Goal: Information Seeking & Learning: Check status

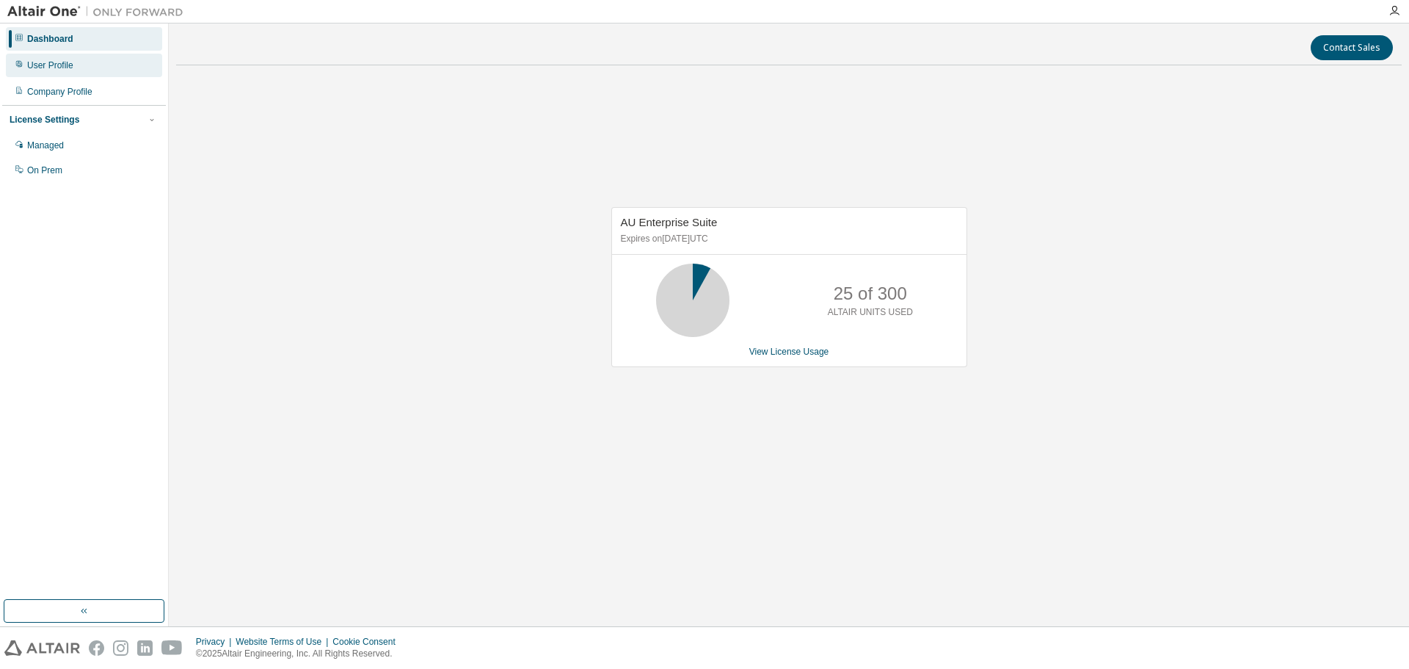
click at [60, 61] on div "User Profile" at bounding box center [50, 65] width 46 height 12
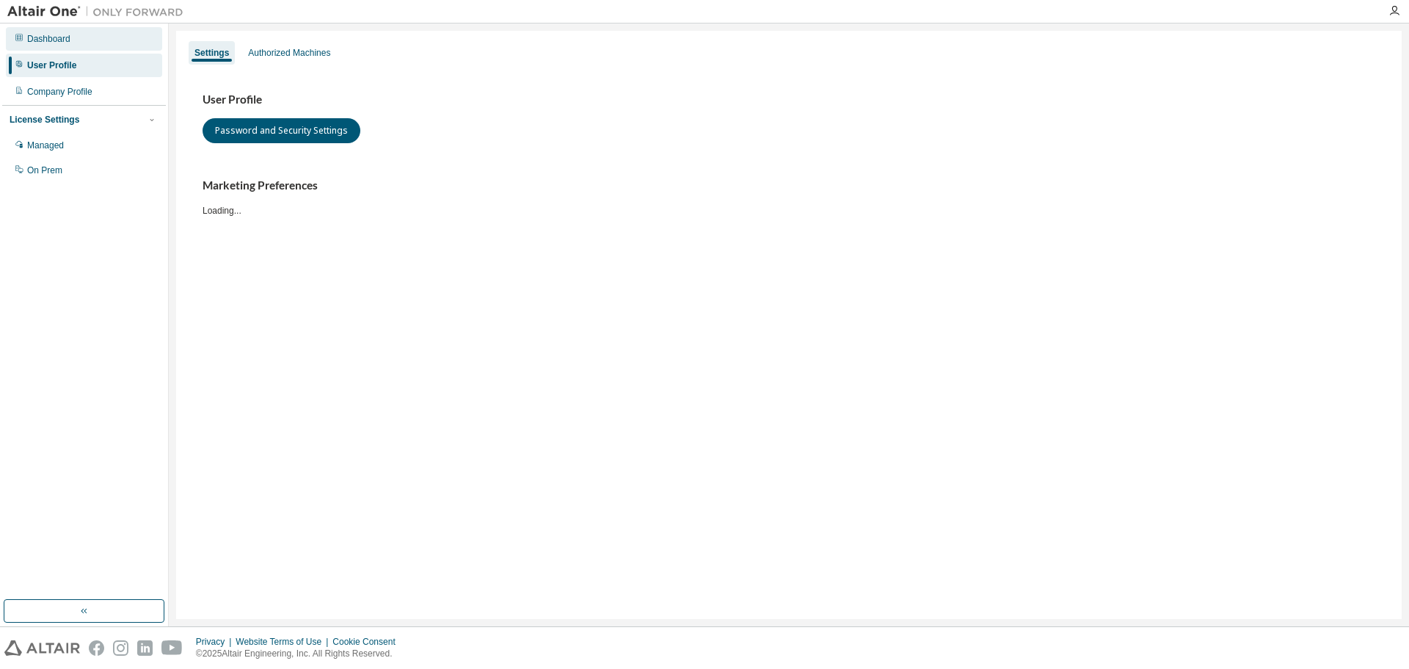
click at [60, 40] on div "Dashboard" at bounding box center [48, 39] width 43 height 12
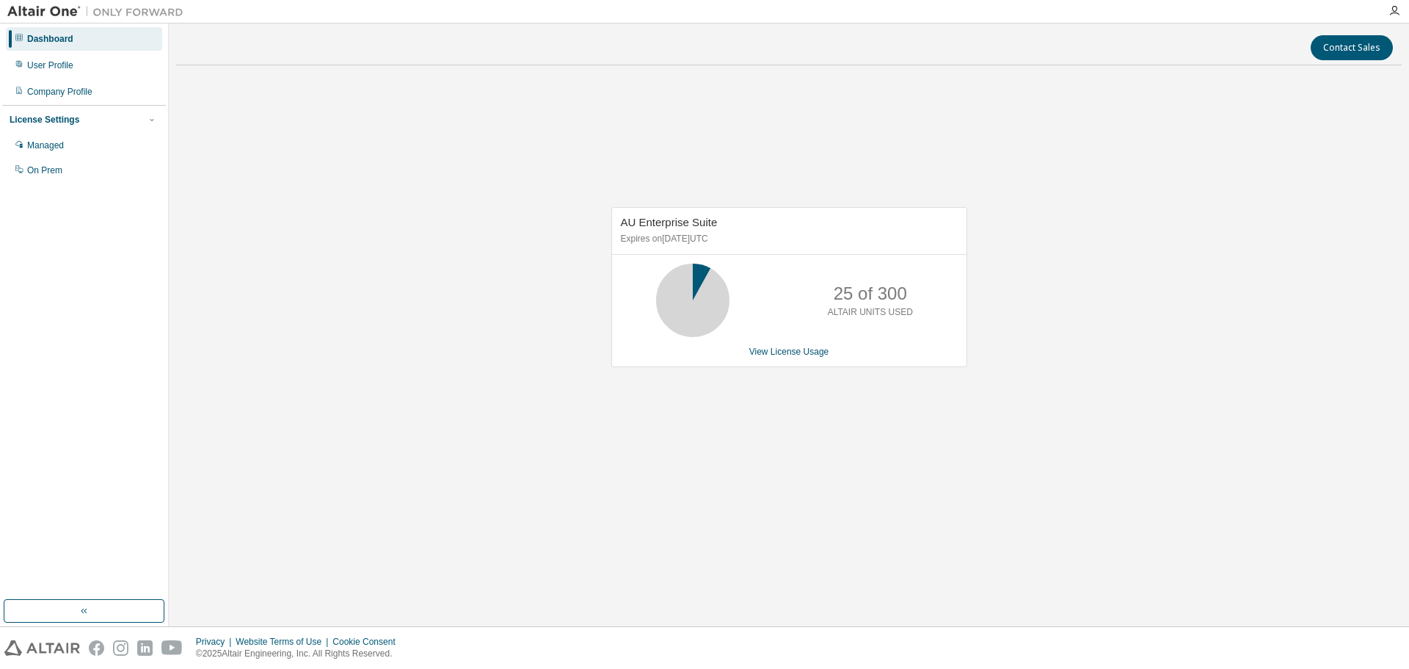
drag, startPoint x: 691, startPoint y: 493, endPoint x: 895, endPoint y: 635, distance: 248.8
click at [695, 496] on div "AU Enterprise Suite Expires on [DATE] UTC 25 of 300 ALTAIR UNITS USED View Lice…" at bounding box center [788, 294] width 1225 height 434
click at [76, 71] on div "User Profile" at bounding box center [84, 65] width 156 height 23
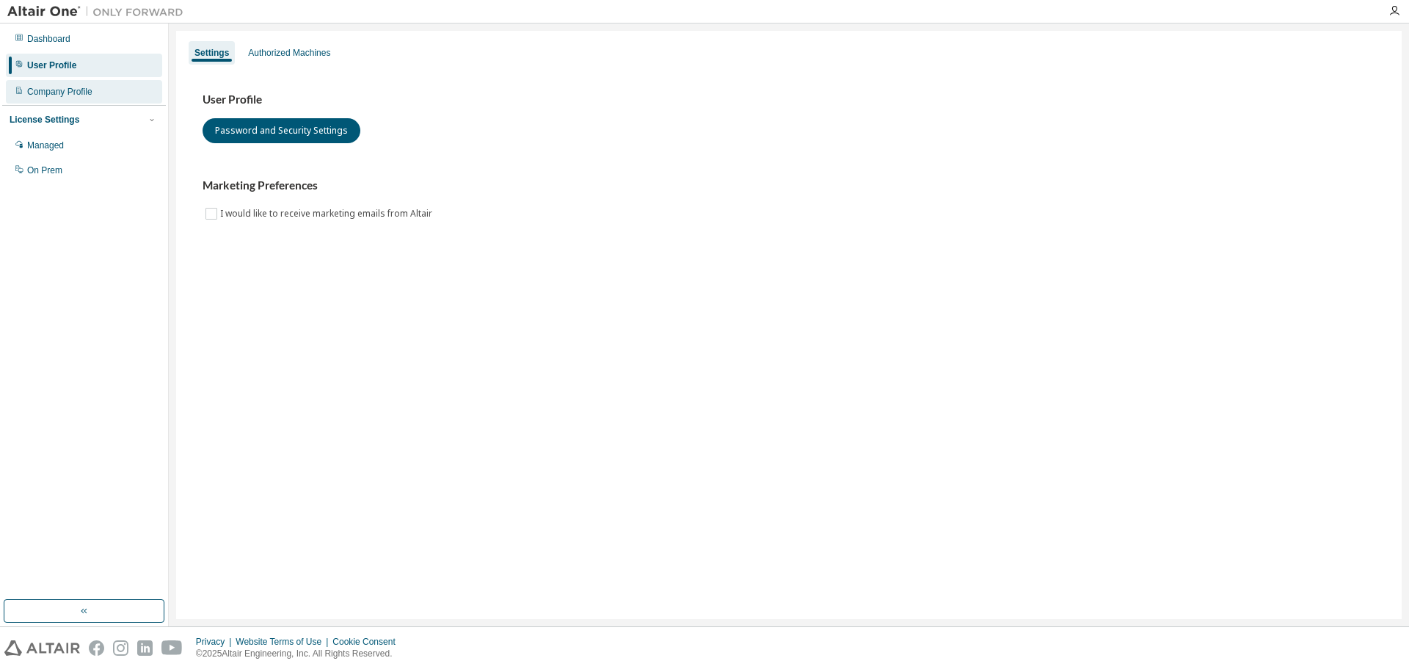
click at [83, 97] on div "Company Profile" at bounding box center [59, 92] width 65 height 12
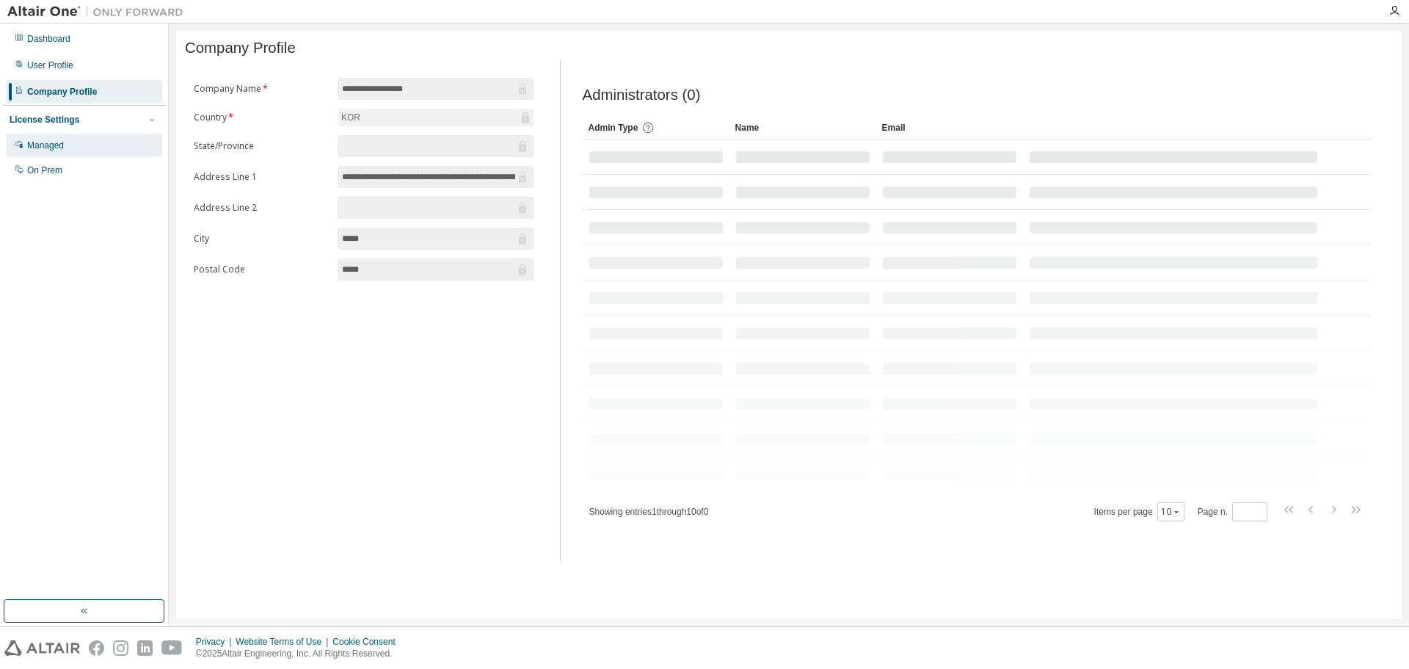
click at [76, 153] on div "Managed" at bounding box center [84, 145] width 156 height 23
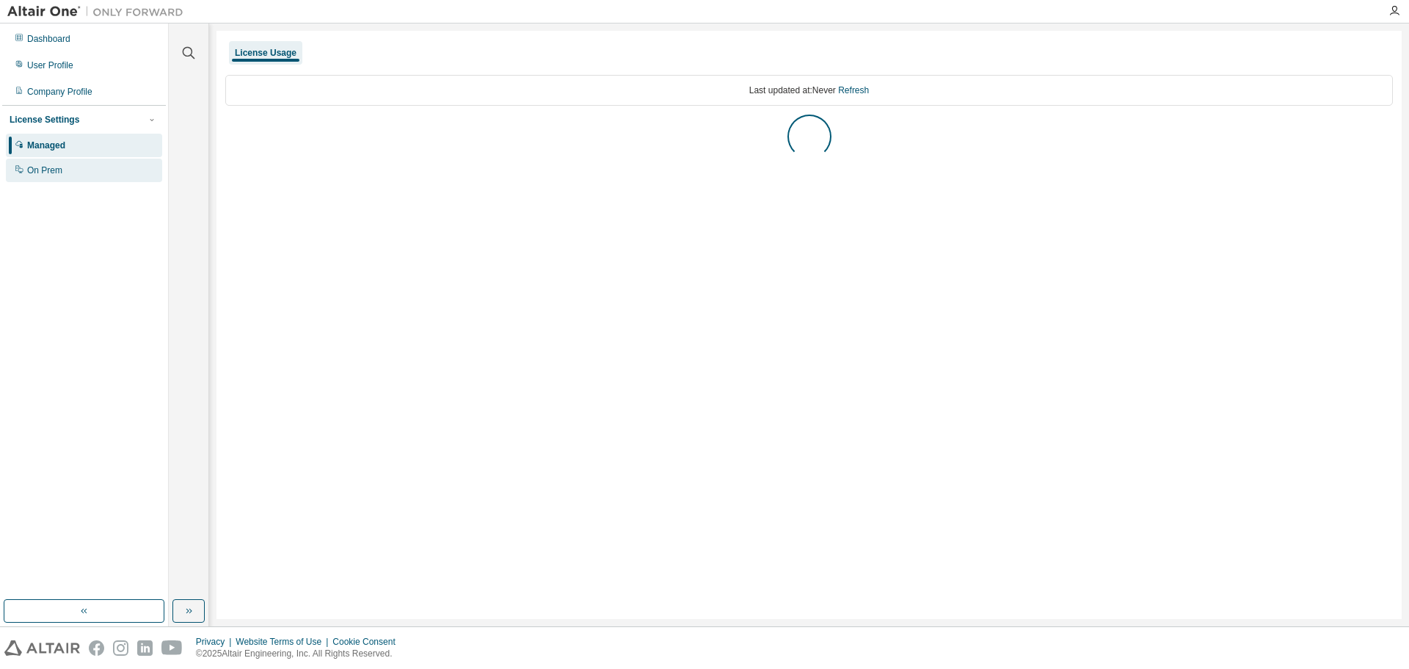
click at [43, 167] on div "On Prem" at bounding box center [44, 170] width 35 height 12
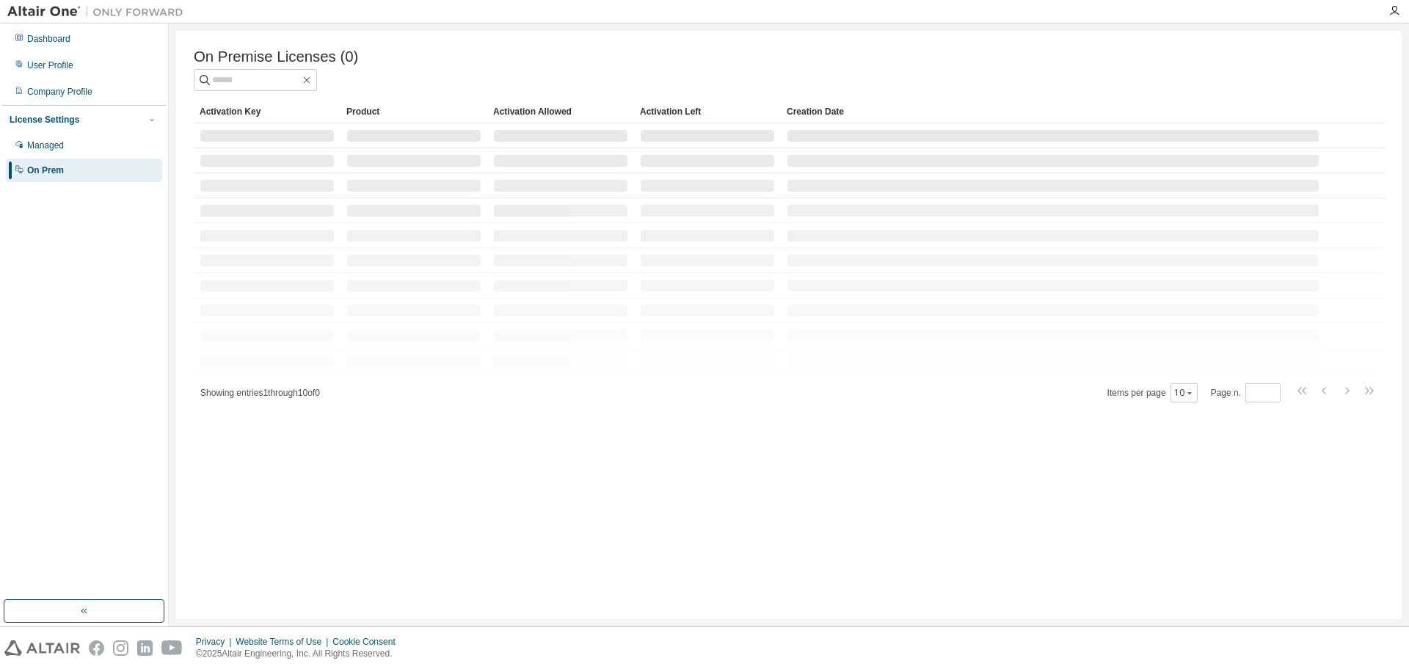
click at [35, 13] on img at bounding box center [98, 11] width 183 height 15
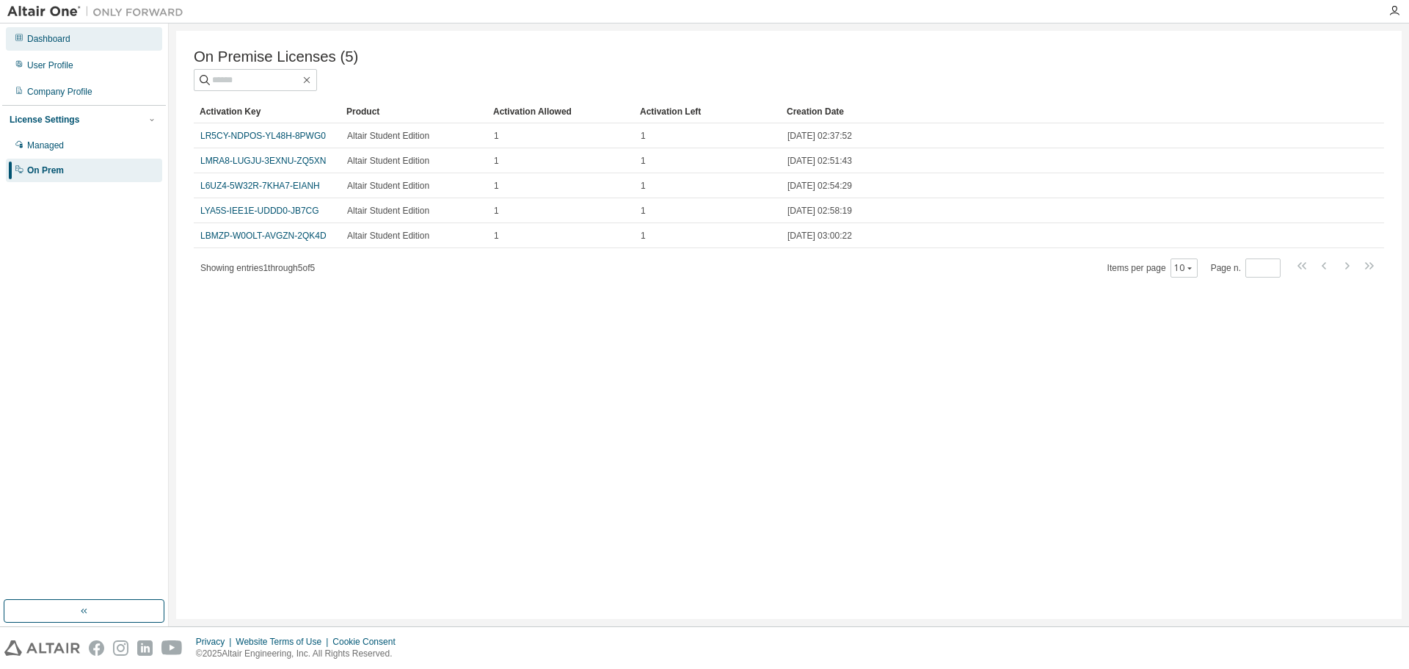
click at [63, 41] on div "Dashboard" at bounding box center [48, 39] width 43 height 12
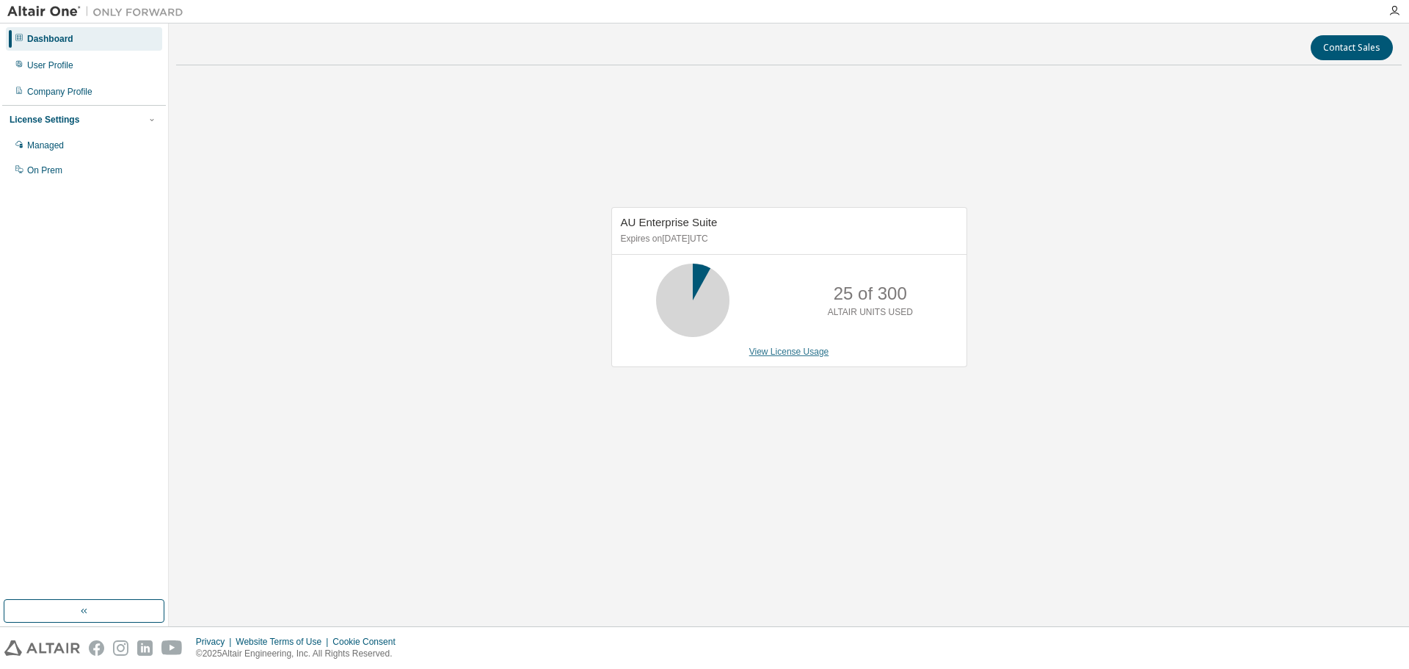
click at [784, 354] on link "View License Usage" at bounding box center [789, 351] width 80 height 10
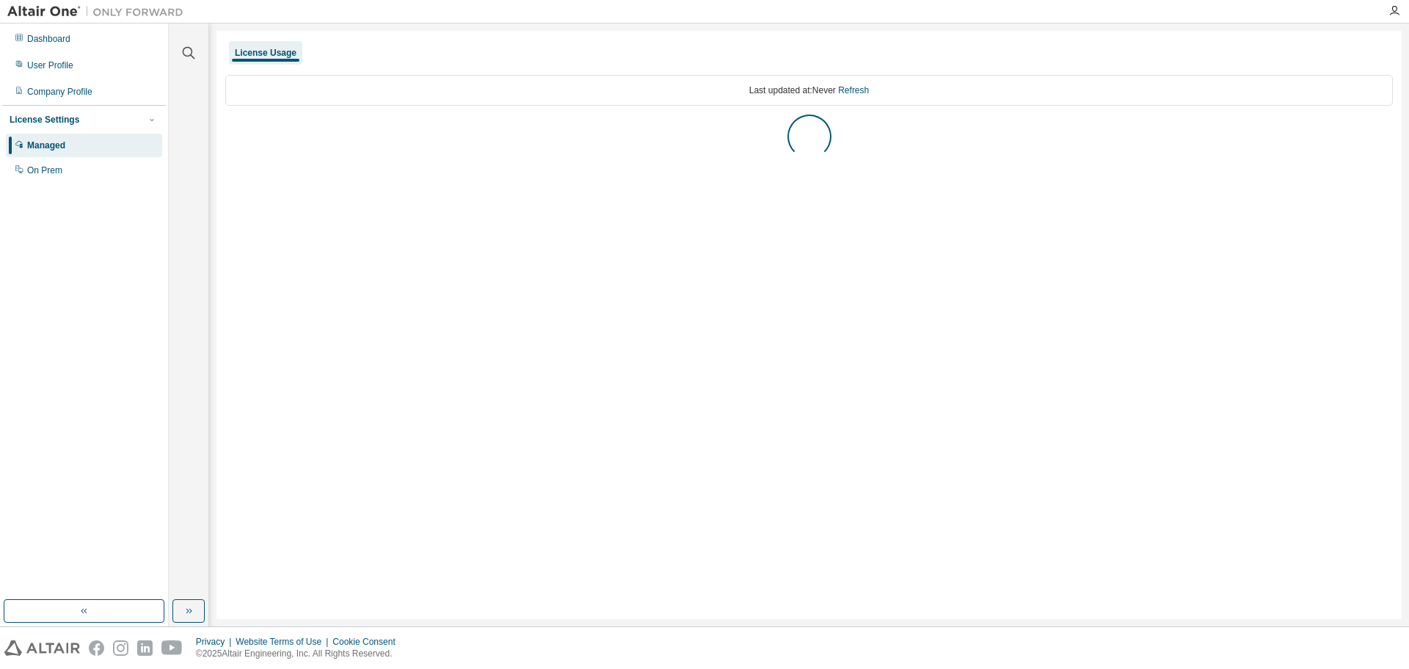
click at [272, 50] on div "License Usage" at bounding box center [266, 53] width 62 height 12
drag, startPoint x: 817, startPoint y: 90, endPoint x: 890, endPoint y: 92, distance: 72.7
click at [890, 92] on div "Last updated at: Never Refresh" at bounding box center [809, 90] width 1168 height 31
click at [842, 165] on div "Last updated at: Never Refresh" at bounding box center [809, 122] width 1168 height 113
drag, startPoint x: 745, startPoint y: 90, endPoint x: 904, endPoint y: 82, distance: 159.4
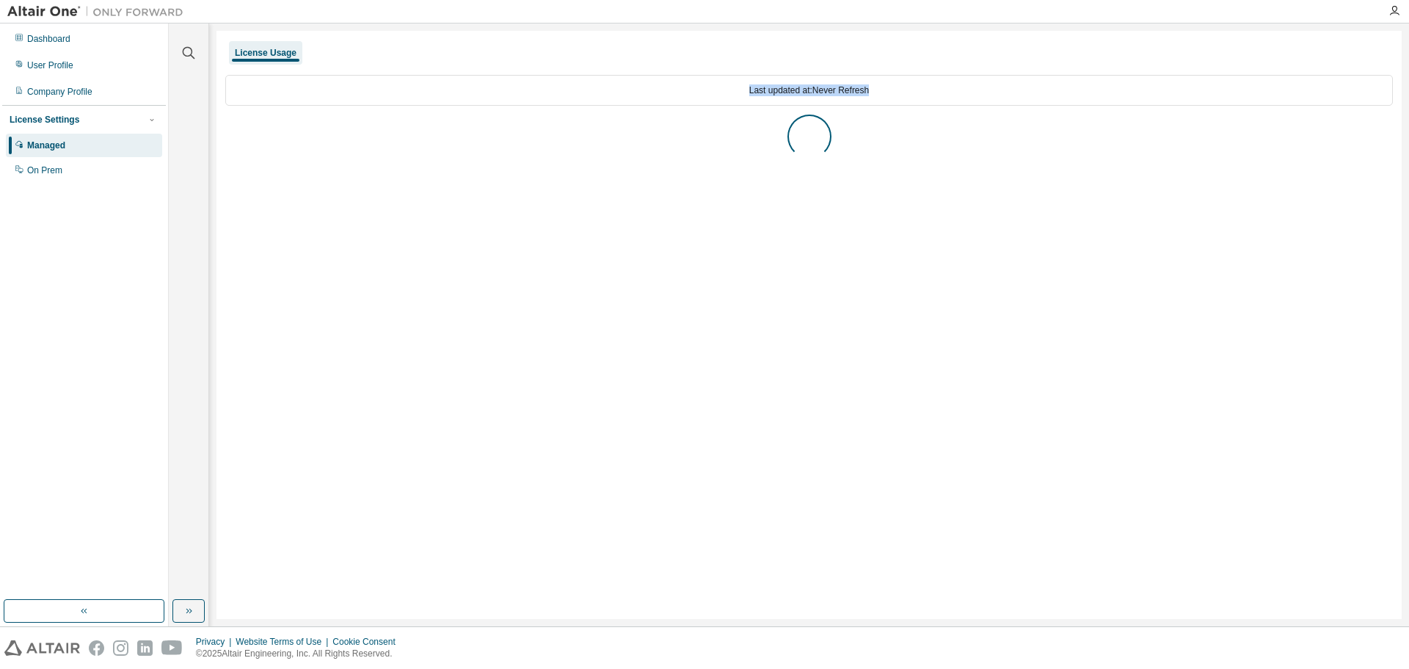
click at [904, 82] on div "Last updated at: Never Refresh" at bounding box center [809, 90] width 1168 height 31
